Goal: Navigation & Orientation: Find specific page/section

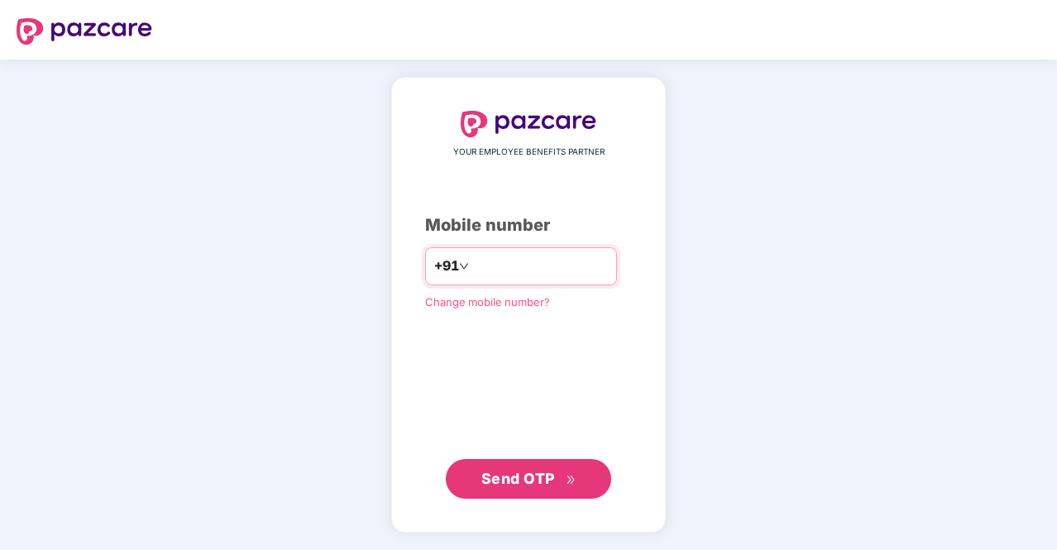
click at [480, 257] on input "number" at bounding box center [540, 266] width 136 height 26
type input "**********"
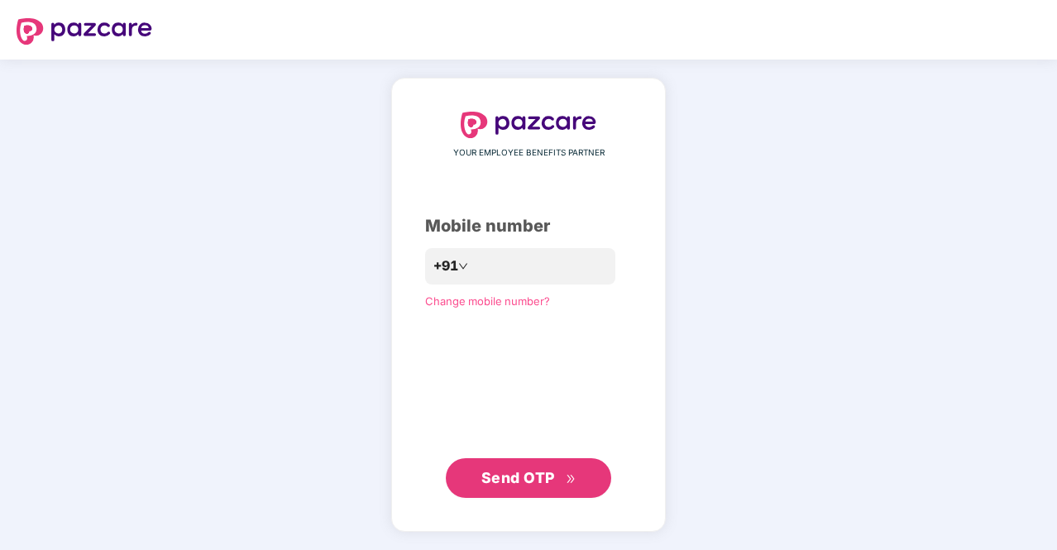
click at [532, 476] on span "Send OTP" at bounding box center [519, 477] width 74 height 17
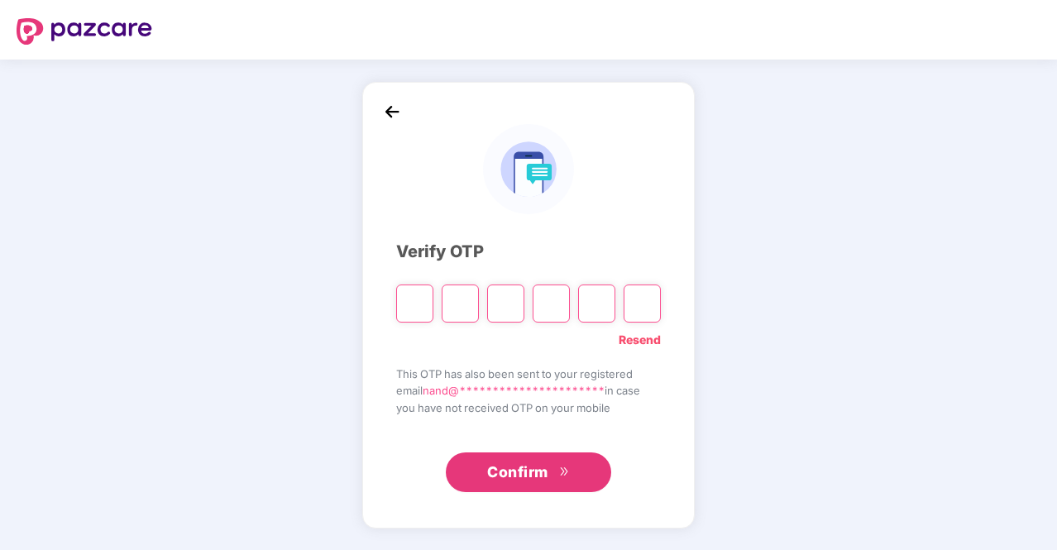
type input "*"
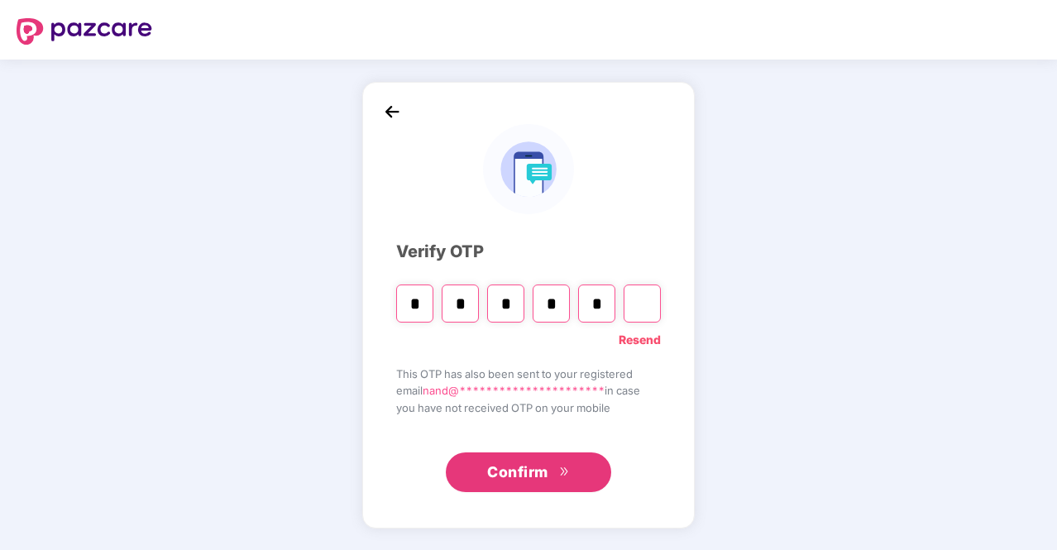
type input "*"
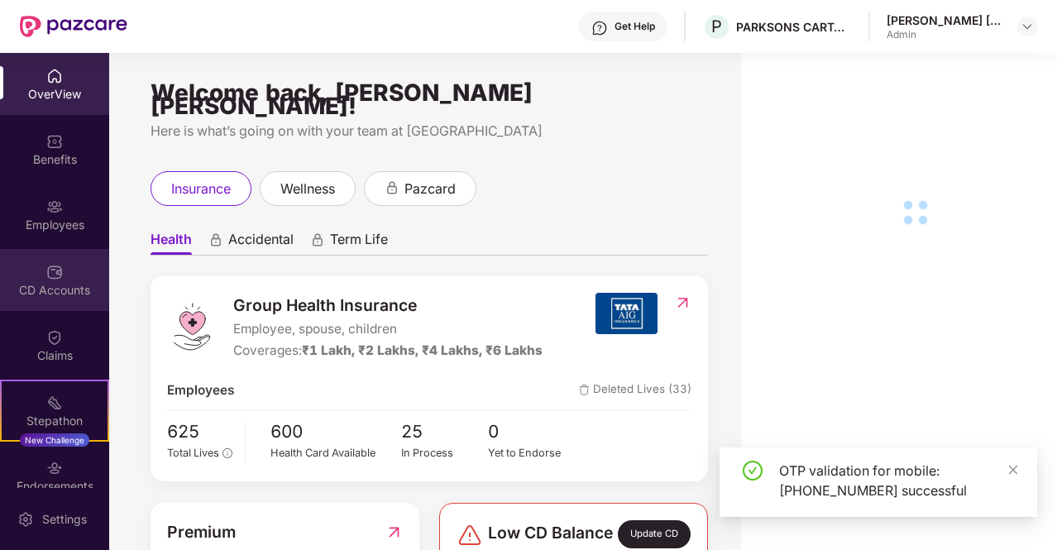
drag, startPoint x: 26, startPoint y: 312, endPoint x: 65, endPoint y: 264, distance: 61.8
click at [65, 264] on div "CD Accounts" at bounding box center [54, 280] width 109 height 62
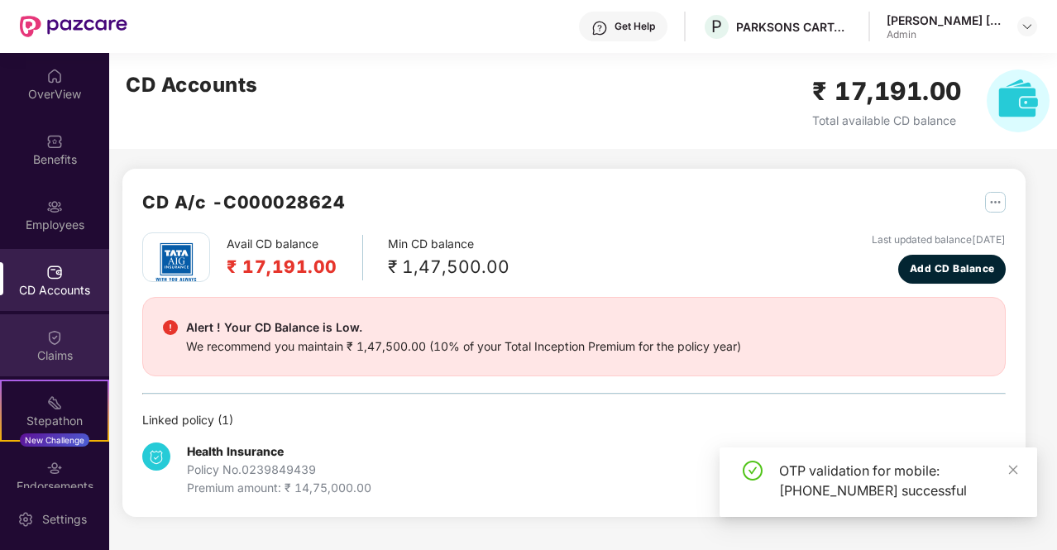
click at [53, 352] on div "Claims" at bounding box center [54, 356] width 109 height 17
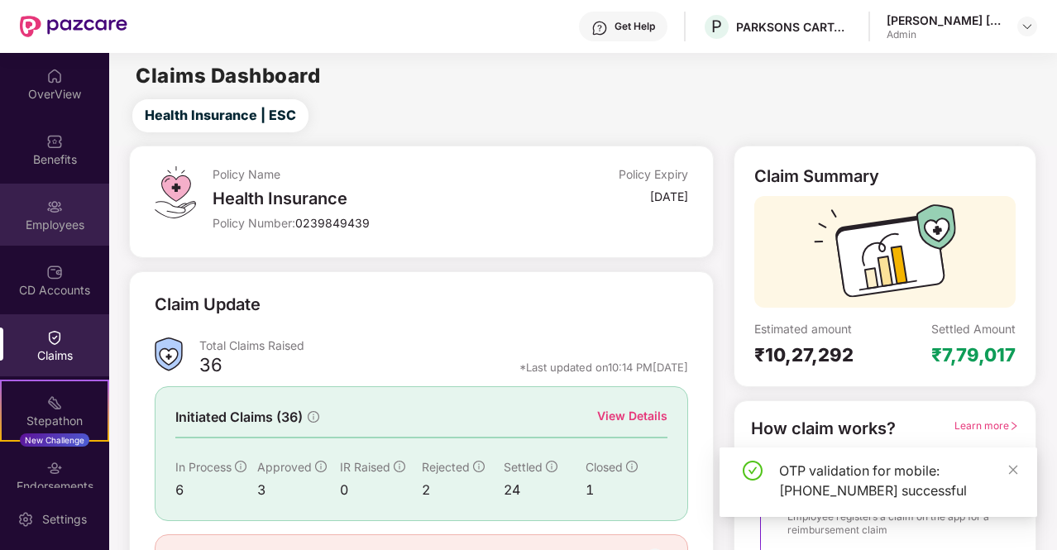
click at [55, 214] on img at bounding box center [54, 207] width 17 height 17
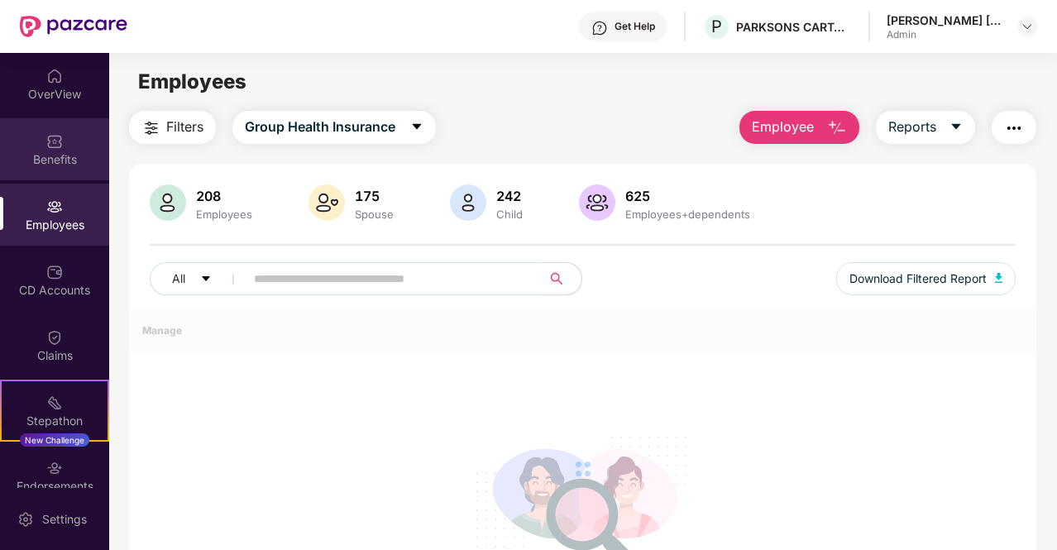
click at [55, 159] on div "Benefits" at bounding box center [54, 159] width 109 height 17
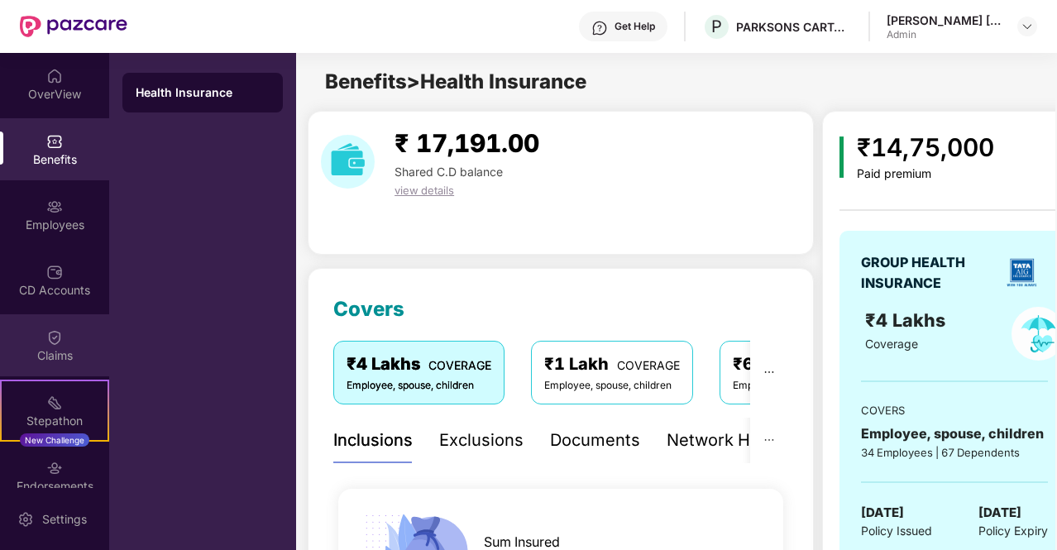
click at [53, 348] on div "Claims" at bounding box center [54, 356] width 109 height 17
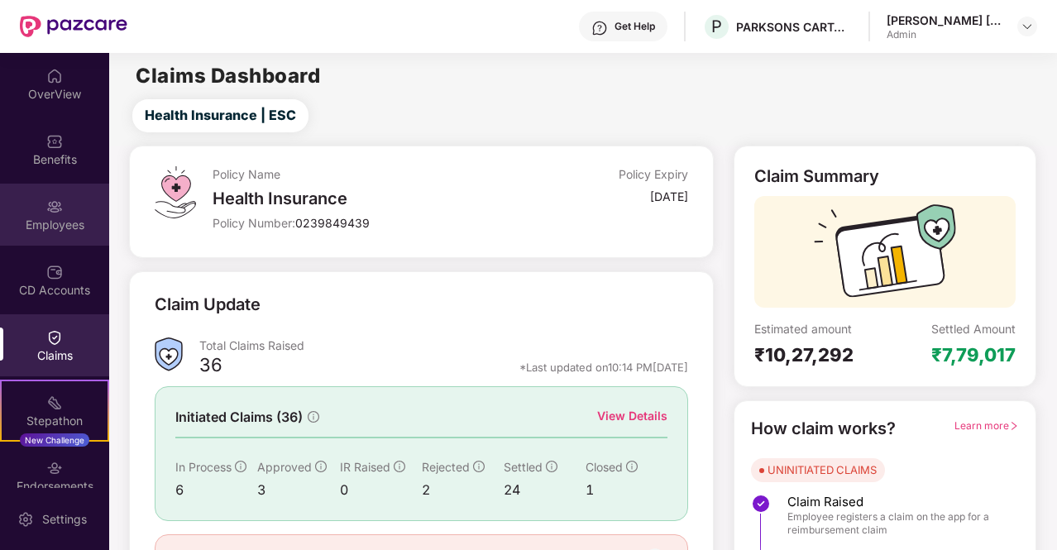
click at [57, 217] on div "Employees" at bounding box center [54, 225] width 109 height 17
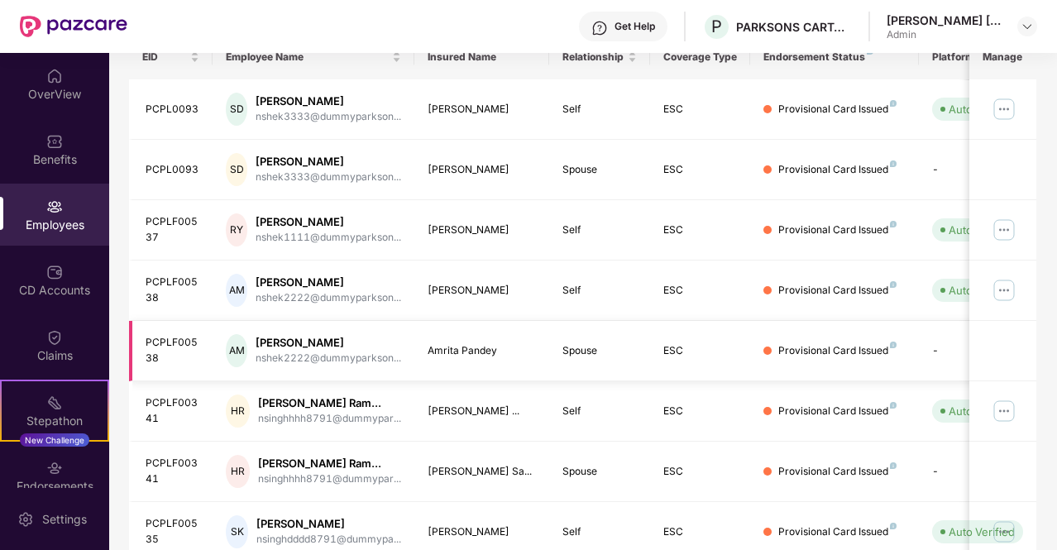
scroll to position [463, 0]
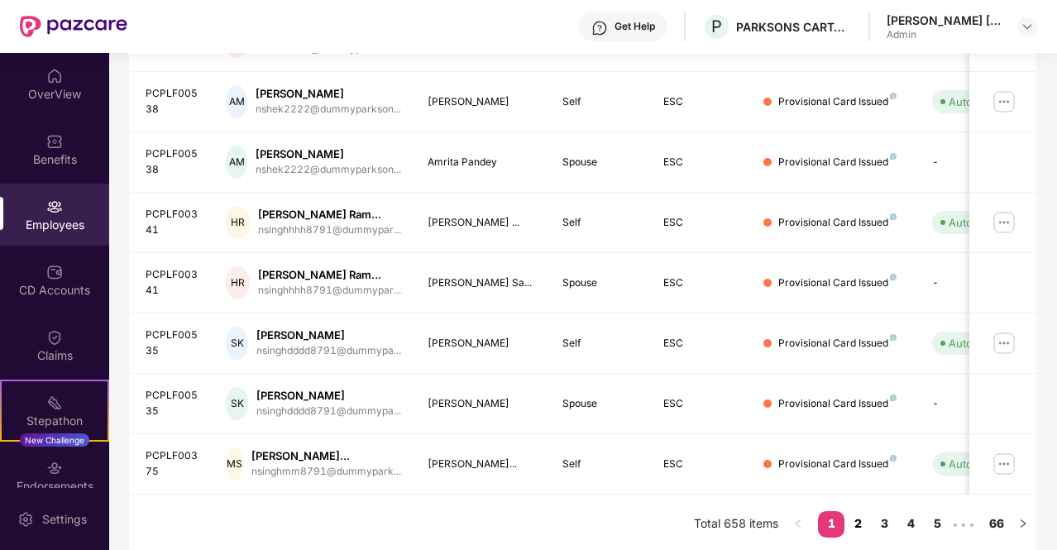
click at [861, 522] on link "2" at bounding box center [858, 523] width 26 height 25
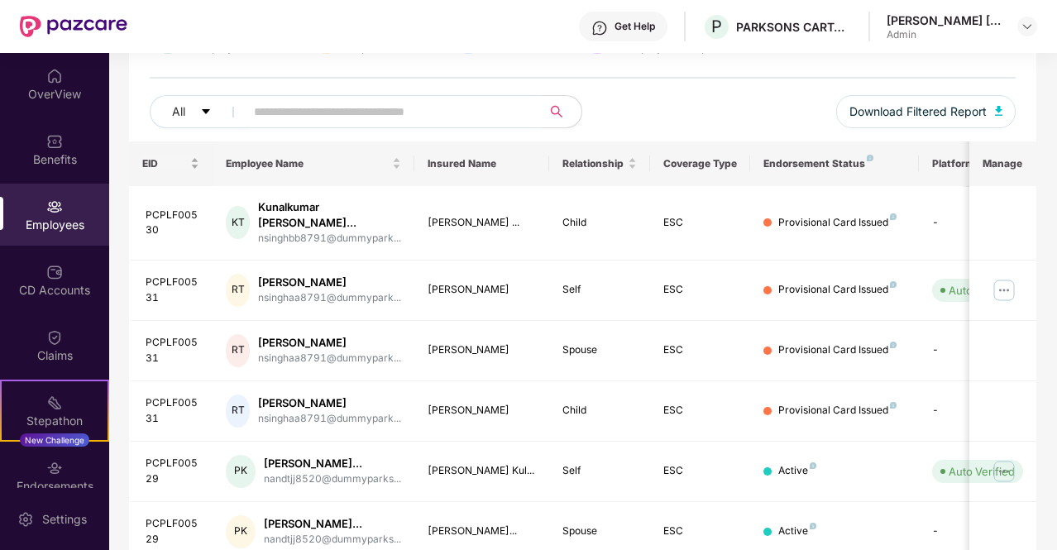
scroll to position [0, 0]
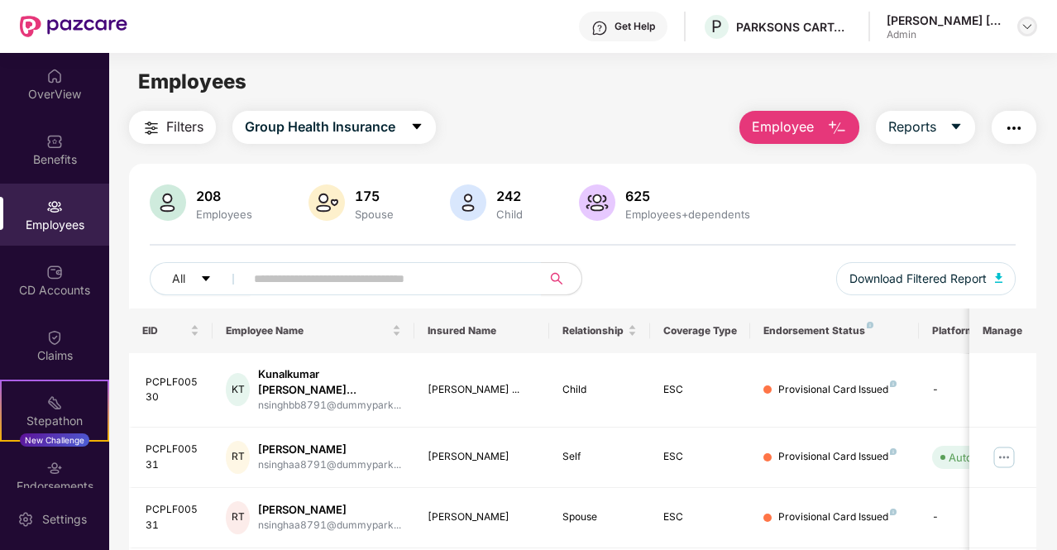
click at [1027, 25] on img at bounding box center [1027, 26] width 13 height 13
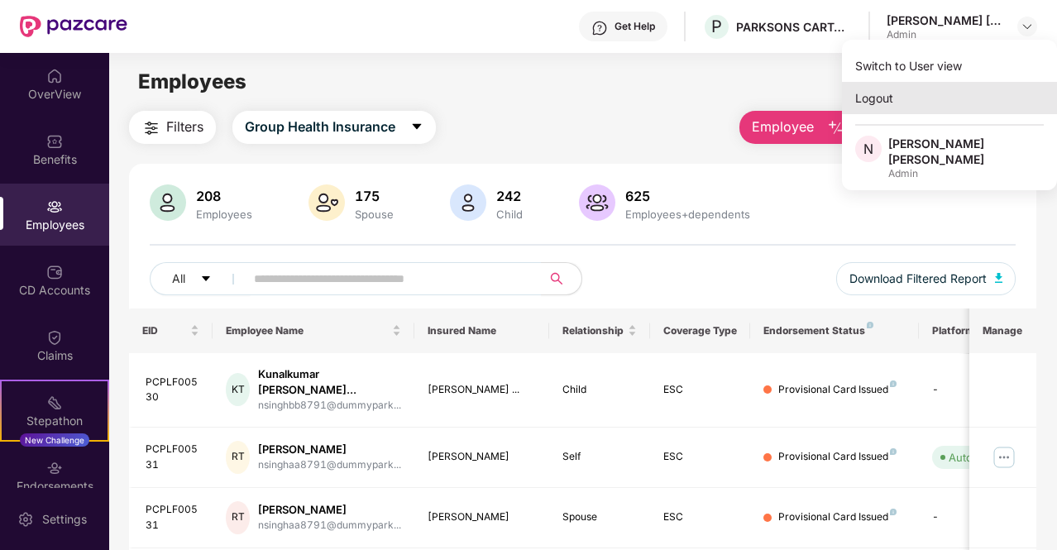
click at [882, 94] on div "Logout" at bounding box center [949, 98] width 215 height 32
